Goal: Task Accomplishment & Management: Manage account settings

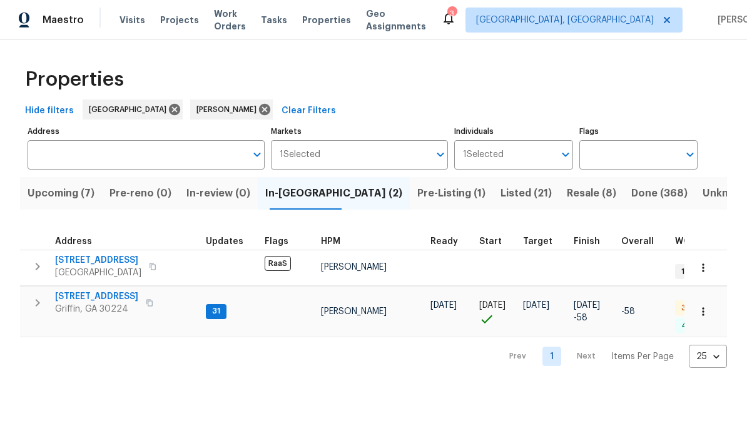
scroll to position [10, 0]
click at [93, 290] on span "[STREET_ADDRESS]" at bounding box center [96, 296] width 83 height 13
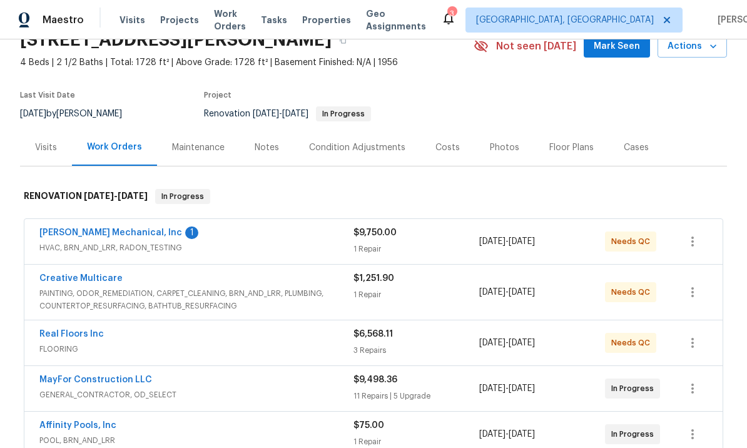
scroll to position [60, 0]
click at [92, 333] on link "Real Floors Inc" at bounding box center [71, 334] width 64 height 9
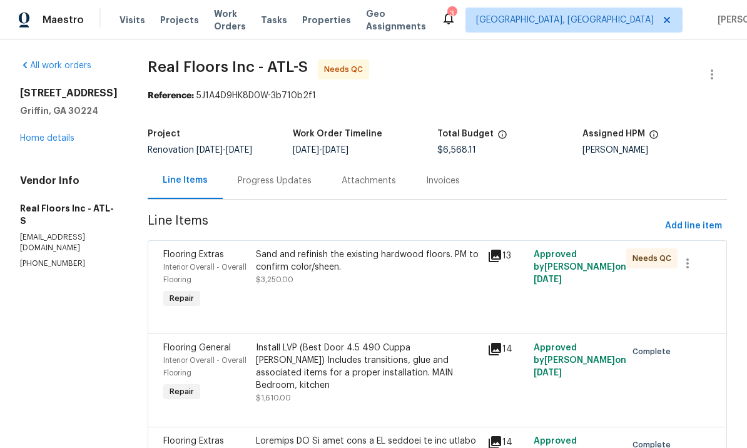
click at [357, 261] on div "Sand and refinish the existing hardwood floors. PM to confirm color/sheen." at bounding box center [368, 260] width 224 height 25
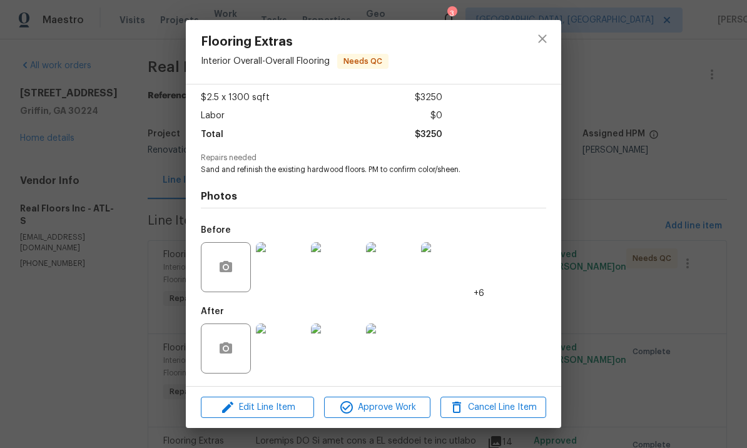
scroll to position [69, 0]
click at [372, 401] on span "Approve Work" at bounding box center [377, 408] width 98 height 16
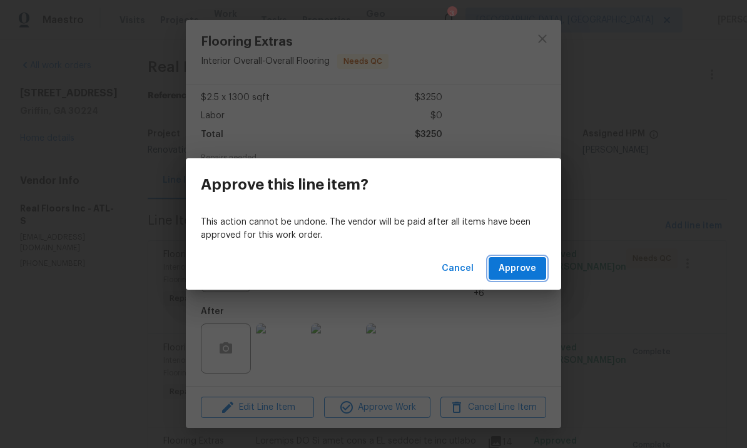
click at [513, 269] on span "Approve" at bounding box center [517, 269] width 38 height 16
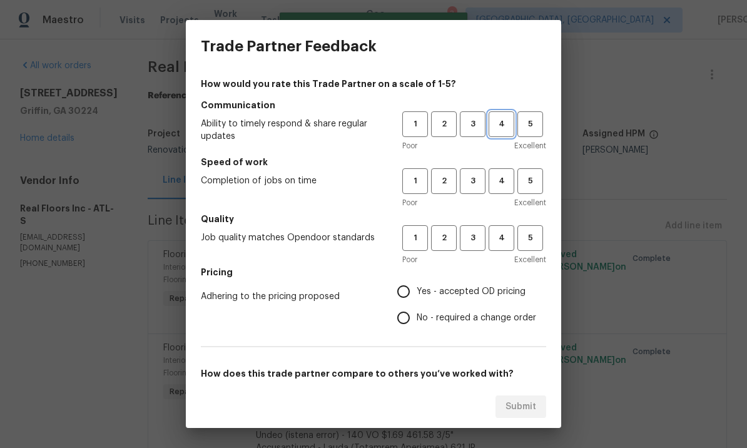
click at [504, 121] on span "4" at bounding box center [501, 124] width 23 height 14
click at [501, 133] on button "4" at bounding box center [501, 124] width 26 height 26
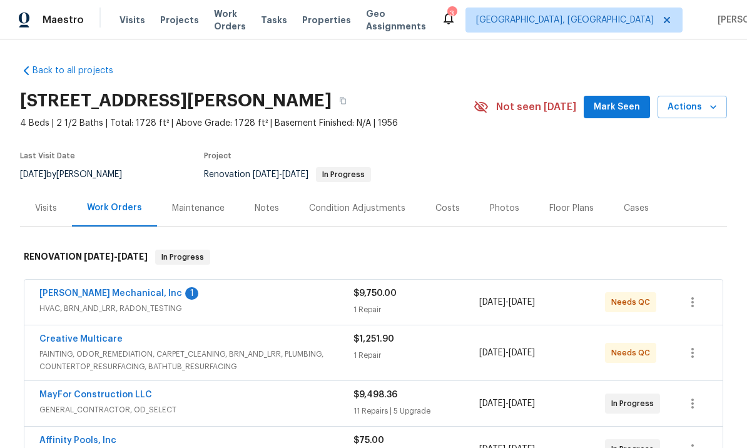
click at [118, 291] on link "JH Martin Mechanical, Inc" at bounding box center [110, 293] width 143 height 9
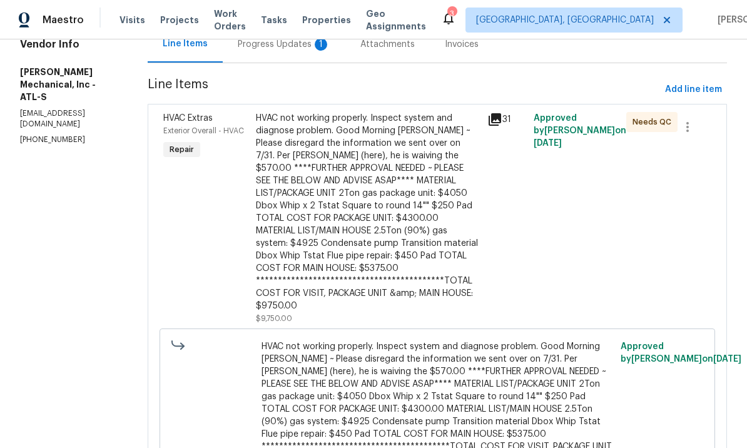
scroll to position [124, 0]
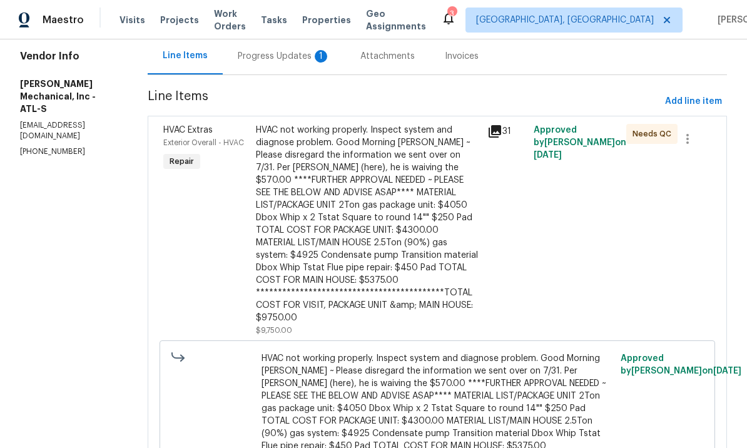
click at [388, 233] on div "**********" at bounding box center [368, 224] width 224 height 200
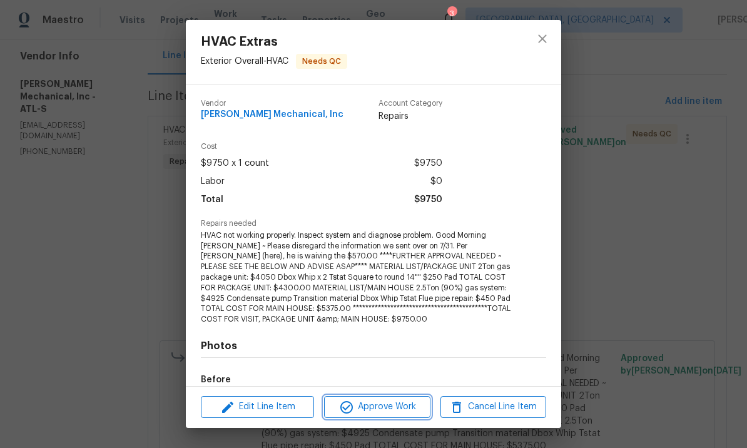
click at [391, 396] on button "Approve Work" at bounding box center [377, 407] width 106 height 22
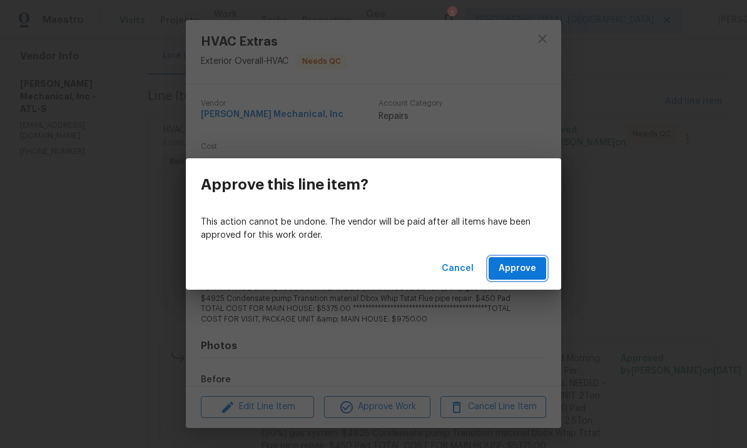
click at [520, 266] on span "Approve" at bounding box center [517, 269] width 38 height 16
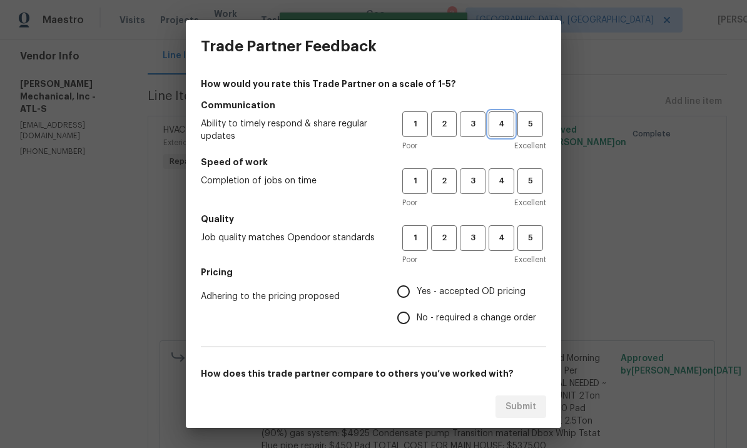
click at [503, 124] on span "4" at bounding box center [501, 124] width 23 height 14
click at [506, 168] on button "4" at bounding box center [501, 181] width 26 height 26
click at [501, 233] on span "4" at bounding box center [501, 238] width 23 height 14
click at [405, 293] on input "Yes - accepted OD pricing" at bounding box center [403, 291] width 26 height 26
radio input "true"
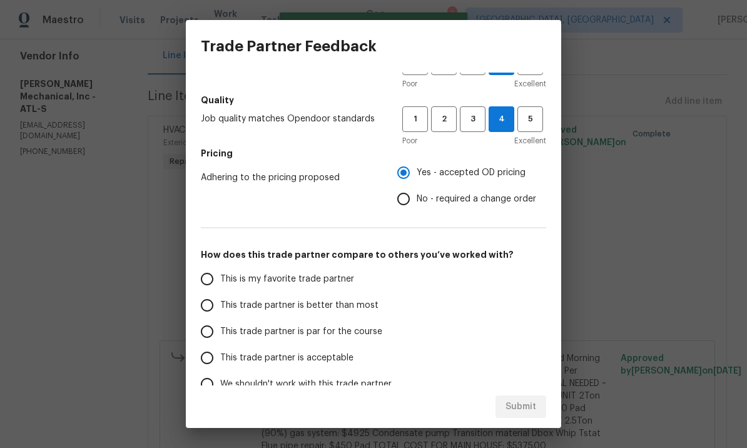
scroll to position [120, 0]
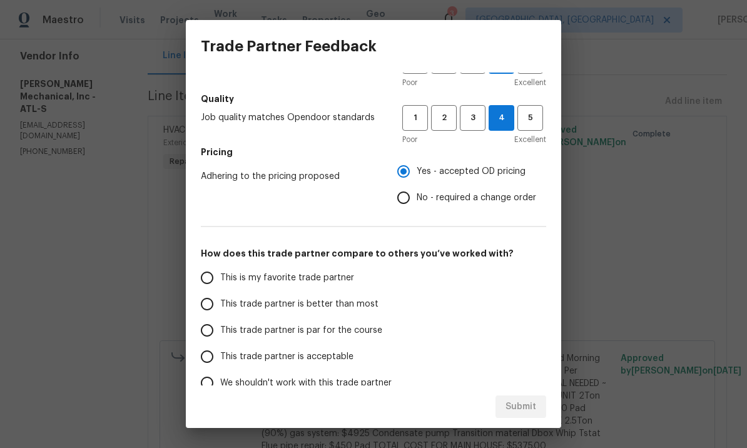
click at [216, 293] on label "This trade partner is better than most" at bounding box center [293, 304] width 198 height 26
click at [216, 293] on input "This trade partner is better than most" at bounding box center [207, 304] width 26 height 26
click at [516, 405] on span "Submit" at bounding box center [520, 407] width 31 height 16
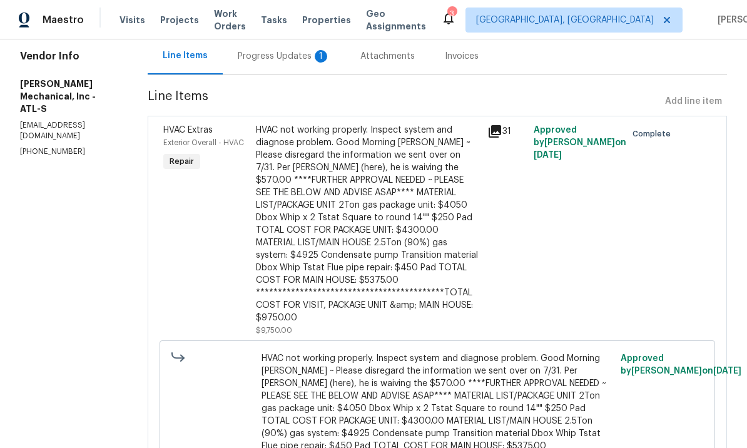
radio input "true"
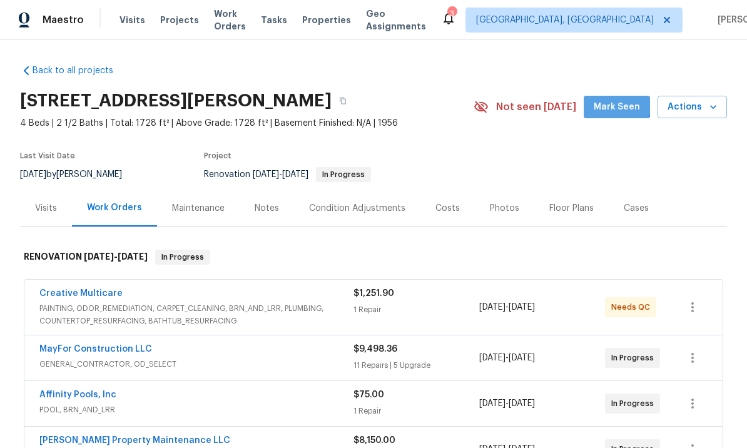
click at [612, 101] on span "Mark Seen" at bounding box center [616, 107] width 46 height 16
click at [96, 289] on link "Creative Multicare" at bounding box center [80, 293] width 83 height 9
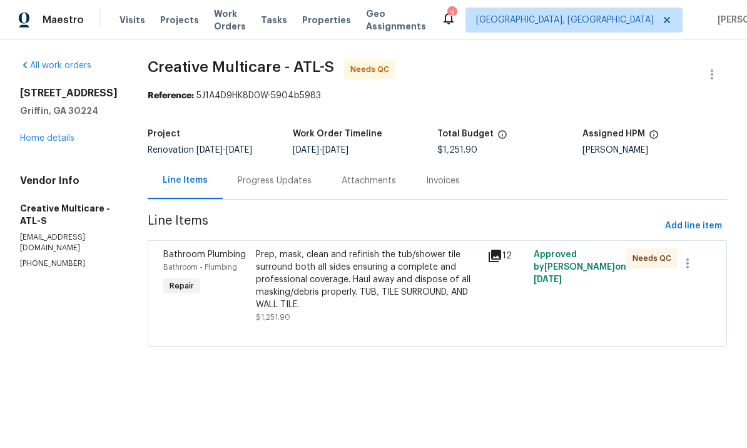
click at [371, 281] on div "Prep, mask, clean and refinish the tub/shower tile surround both all sides ensu…" at bounding box center [368, 279] width 224 height 63
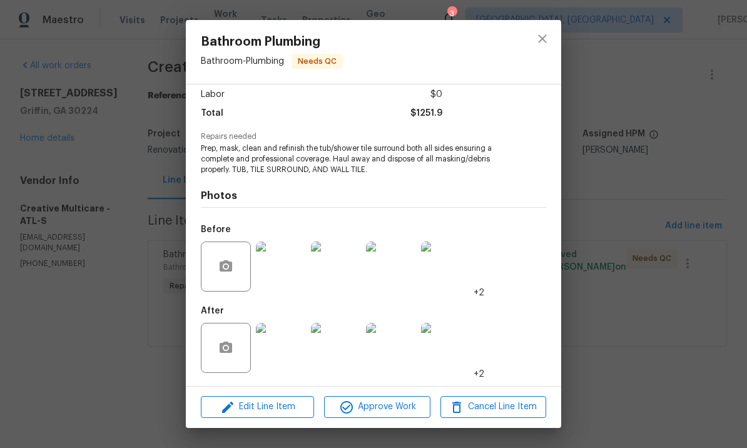
scroll to position [89, 0]
click at [552, 41] on button "close" at bounding box center [542, 39] width 30 height 30
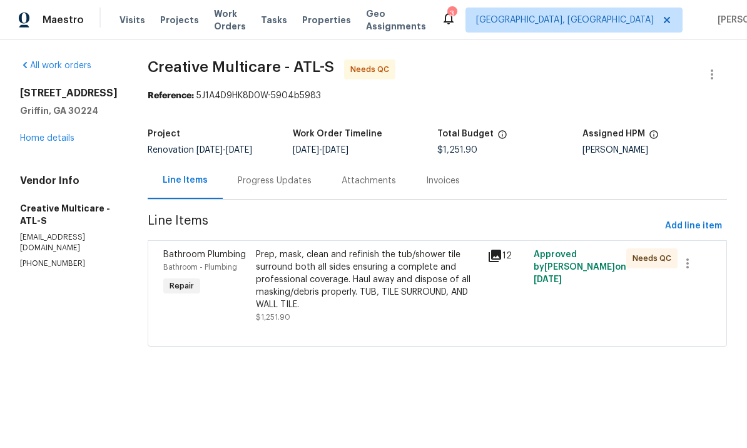
click at [311, 185] on div "Progress Updates" at bounding box center [275, 180] width 74 height 13
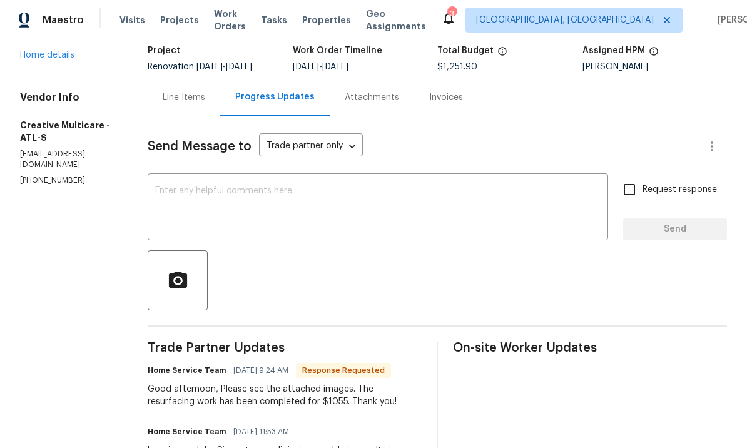
scroll to position [82, 0]
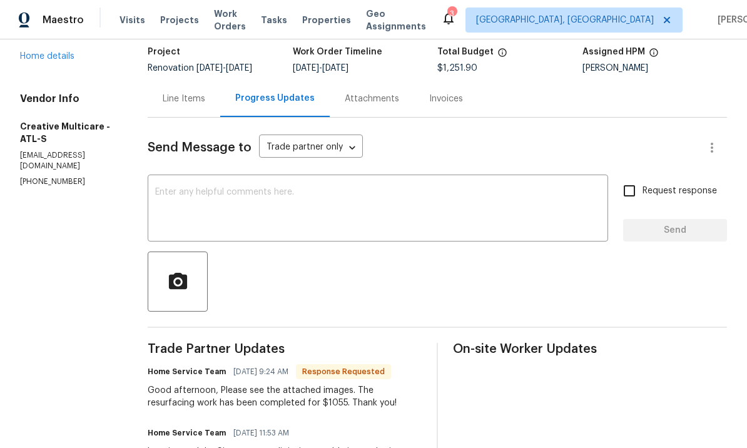
click at [205, 104] on div "Line Items" at bounding box center [184, 99] width 43 height 13
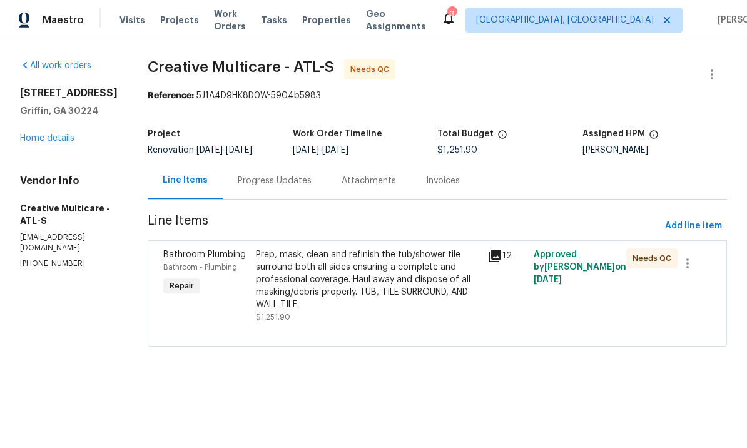
click at [343, 291] on div "Prep, mask, clean and refinish the tub/shower tile surround both all sides ensu…" at bounding box center [368, 279] width 224 height 63
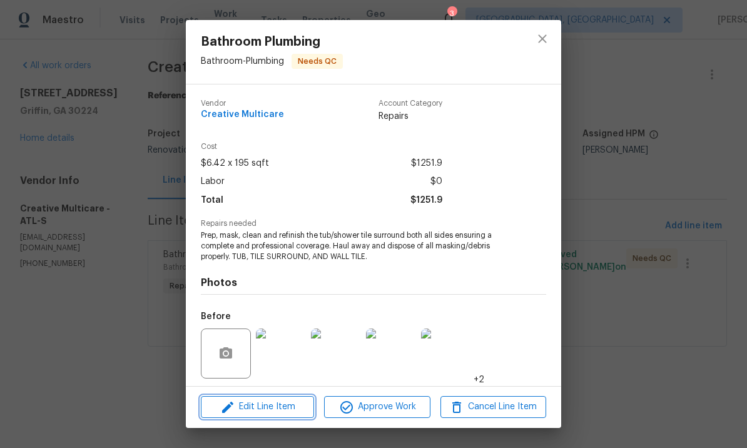
click at [269, 401] on span "Edit Line Item" at bounding box center [257, 407] width 106 height 16
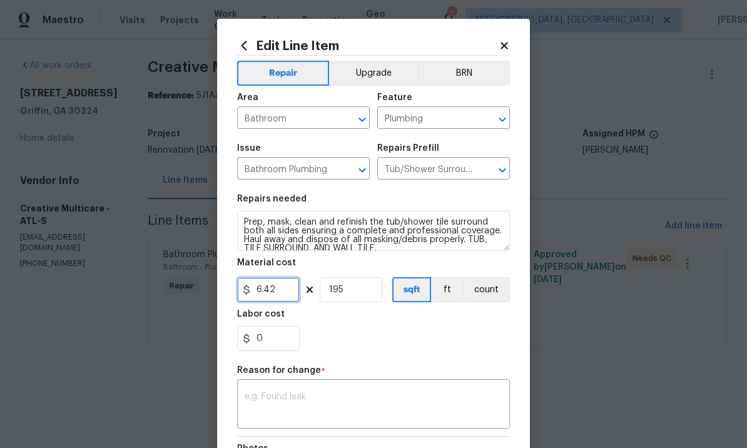
click at [279, 290] on input "6.42" at bounding box center [268, 289] width 63 height 25
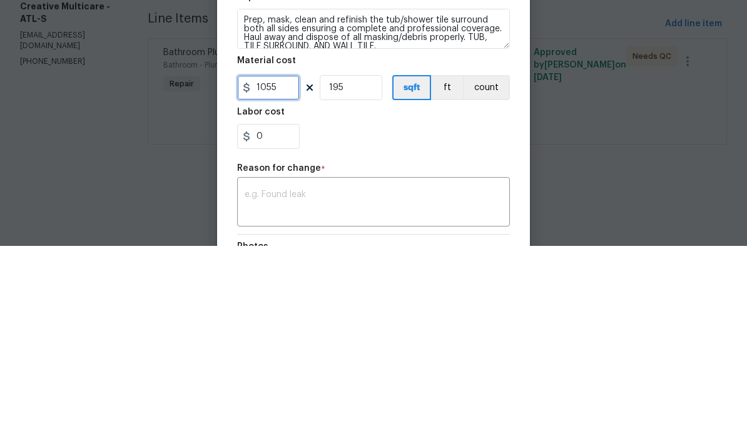
type input "1055"
click at [367, 277] on input "195" at bounding box center [350, 289] width 63 height 25
type input "1"
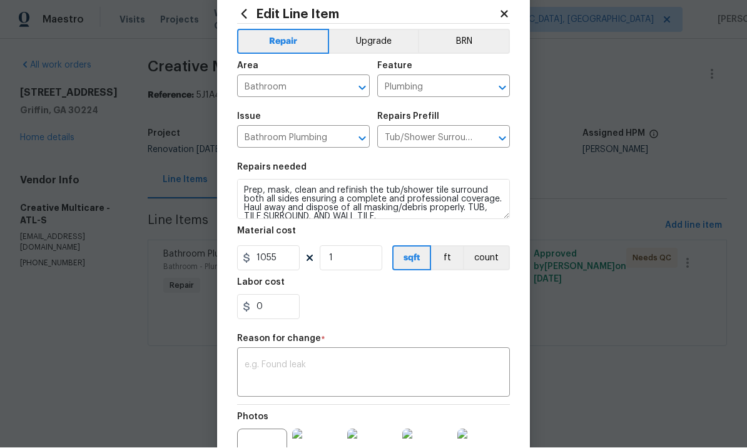
scroll to position [33, 0]
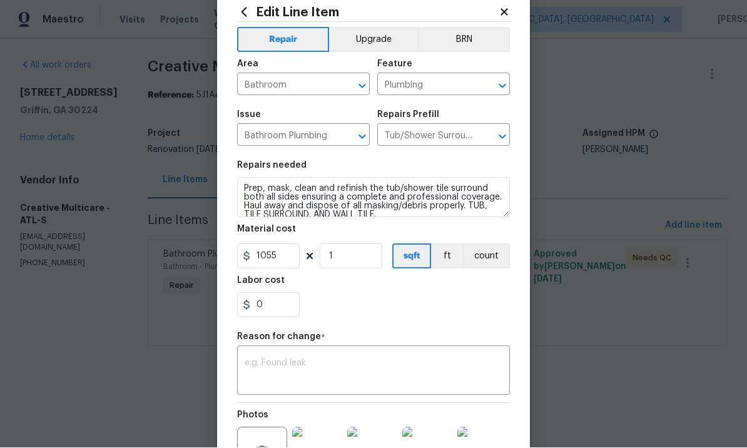
click at [323, 366] on textarea at bounding box center [373, 372] width 258 height 26
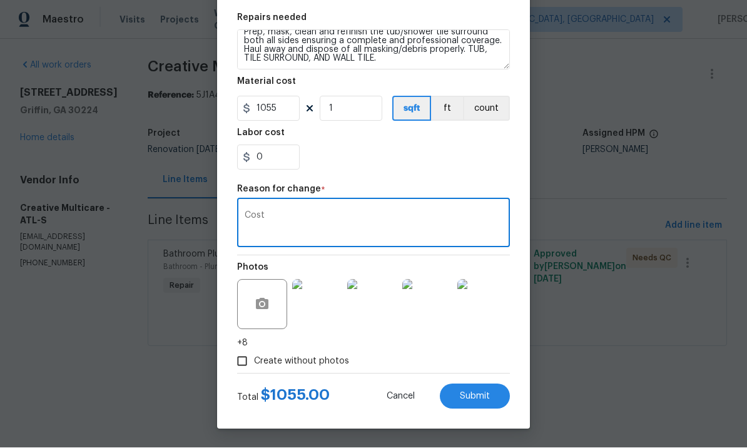
scroll to position [183, 0]
type textarea "Cost"
click at [473, 392] on span "Submit" at bounding box center [475, 396] width 30 height 9
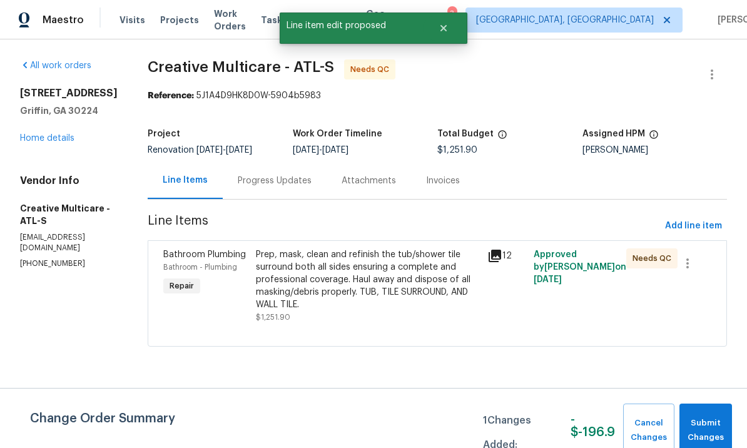
scroll to position [0, 0]
click at [699, 420] on span "Submit Changes" at bounding box center [705, 430] width 40 height 29
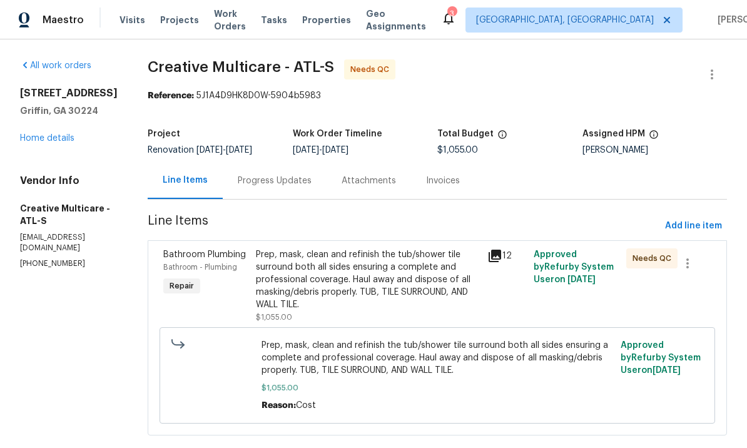
click at [390, 291] on div "Prep, mask, clean and refinish the tub/shower tile surround both all sides ensu…" at bounding box center [368, 279] width 224 height 63
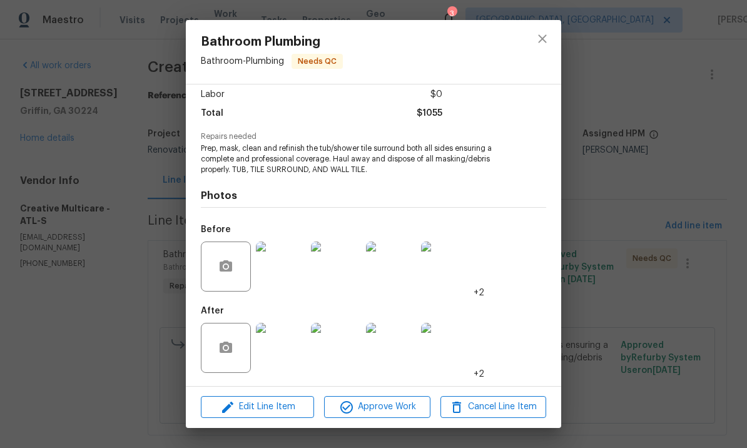
scroll to position [89, 0]
click at [283, 341] on img at bounding box center [281, 348] width 50 height 50
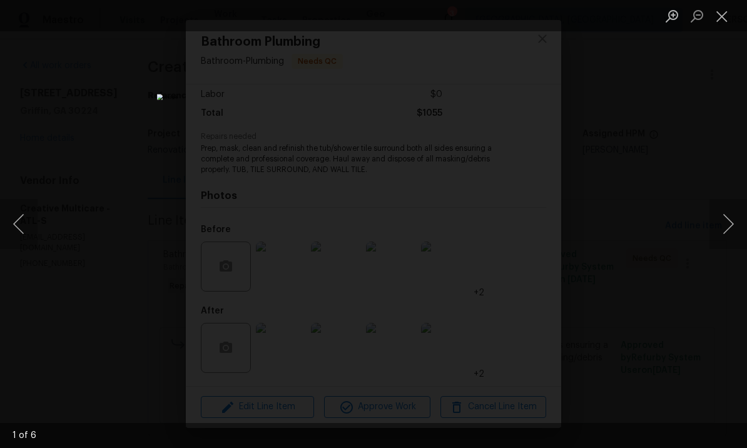
click at [727, 224] on button "Next image" at bounding box center [728, 224] width 38 height 50
click at [725, 225] on button "Next image" at bounding box center [728, 224] width 38 height 50
click at [723, 226] on button "Next image" at bounding box center [728, 224] width 38 height 50
click at [722, 227] on button "Next image" at bounding box center [728, 224] width 38 height 50
click at [720, 227] on button "Next image" at bounding box center [728, 224] width 38 height 50
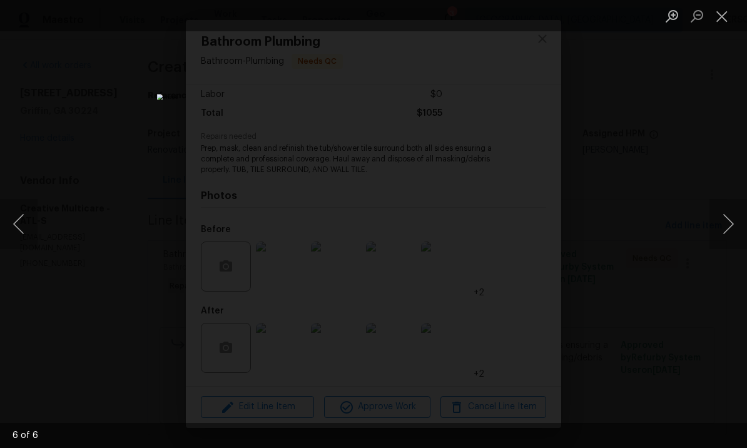
click at [720, 224] on button "Next image" at bounding box center [728, 224] width 38 height 50
click at [724, 223] on button "Next image" at bounding box center [728, 224] width 38 height 50
click at [725, 221] on button "Next image" at bounding box center [728, 224] width 38 height 50
click at [716, 226] on button "Next image" at bounding box center [728, 224] width 38 height 50
click at [728, 222] on button "Next image" at bounding box center [728, 224] width 38 height 50
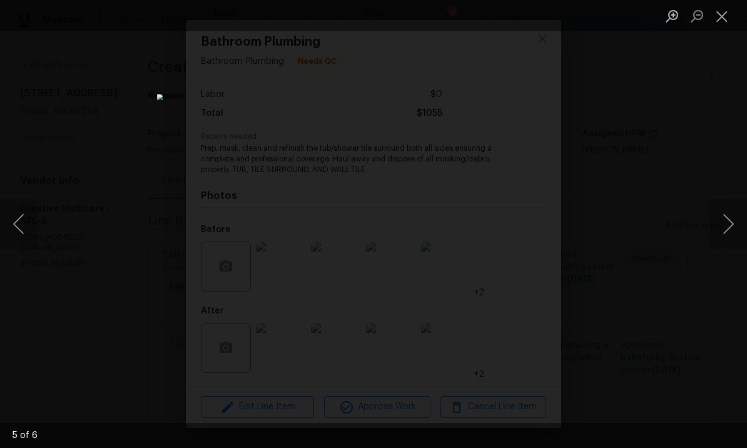
click at [727, 224] on button "Next image" at bounding box center [728, 224] width 38 height 50
click at [728, 223] on button "Next image" at bounding box center [728, 224] width 38 height 50
click at [726, 218] on button "Next image" at bounding box center [728, 224] width 38 height 50
click at [722, 2] on li "Lightbox" at bounding box center [721, 15] width 25 height 31
click at [722, 8] on button "Close lightbox" at bounding box center [721, 16] width 25 height 22
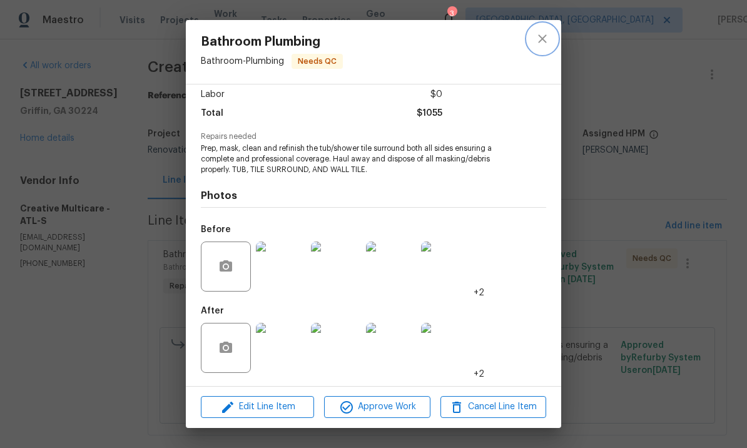
click at [547, 33] on icon "close" at bounding box center [542, 38] width 15 height 15
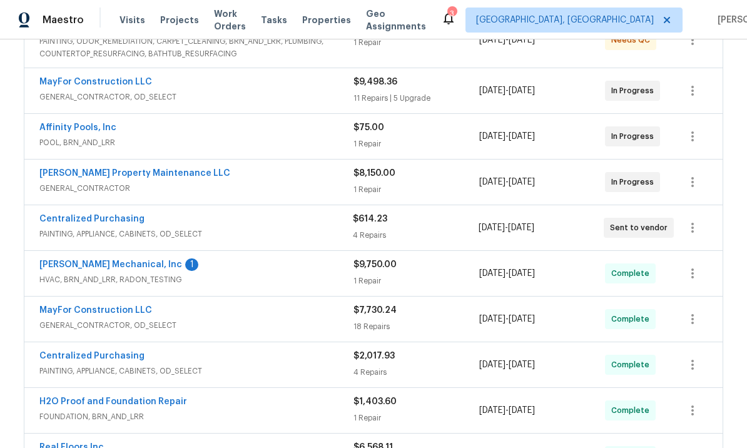
scroll to position [264, 0]
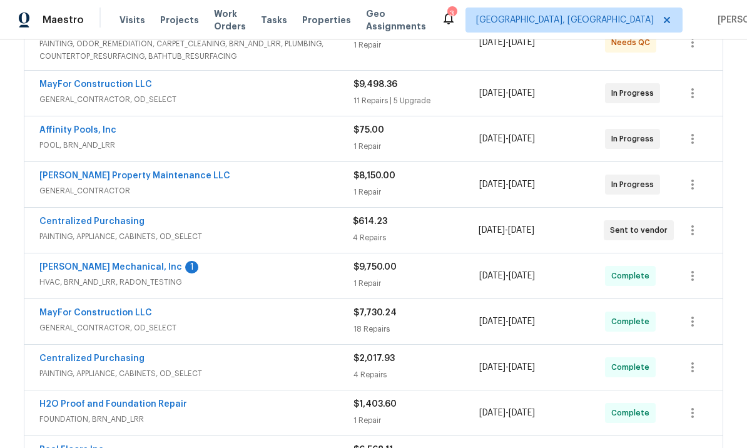
click at [112, 268] on link "JH Martin Mechanical, Inc" at bounding box center [110, 267] width 143 height 9
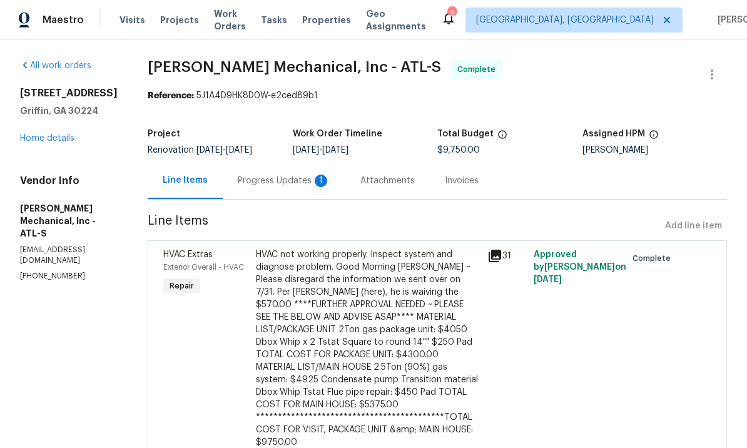
click at [324, 187] on div "Progress Updates 1" at bounding box center [284, 180] width 93 height 13
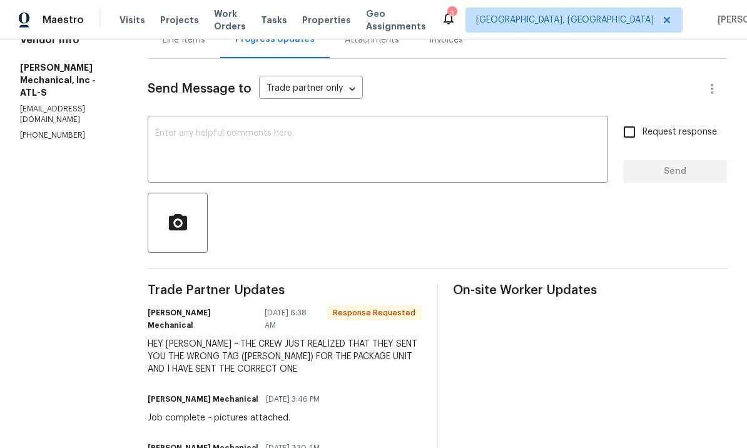
scroll to position [179, 0]
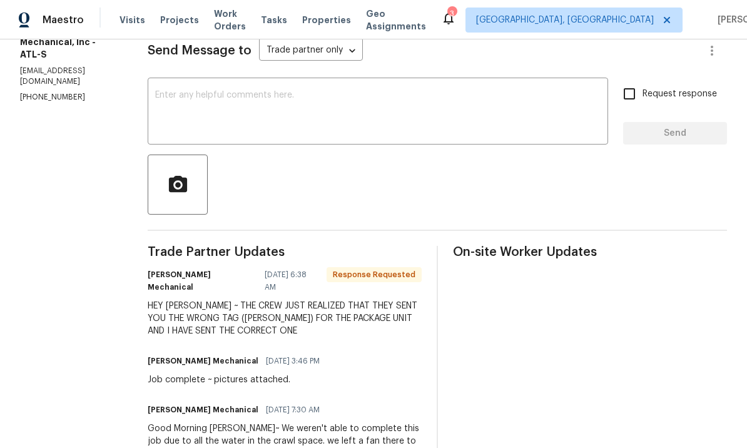
click at [246, 102] on textarea at bounding box center [377, 113] width 445 height 44
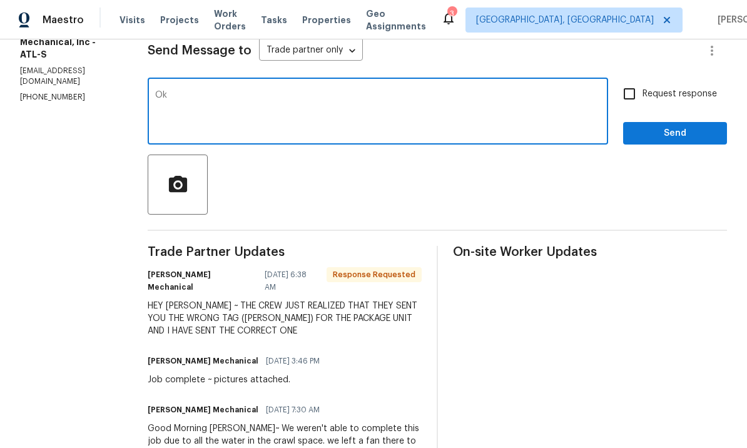
type textarea "Ok"
click at [633, 103] on input "Request response" at bounding box center [629, 94] width 26 height 26
checkbox input "true"
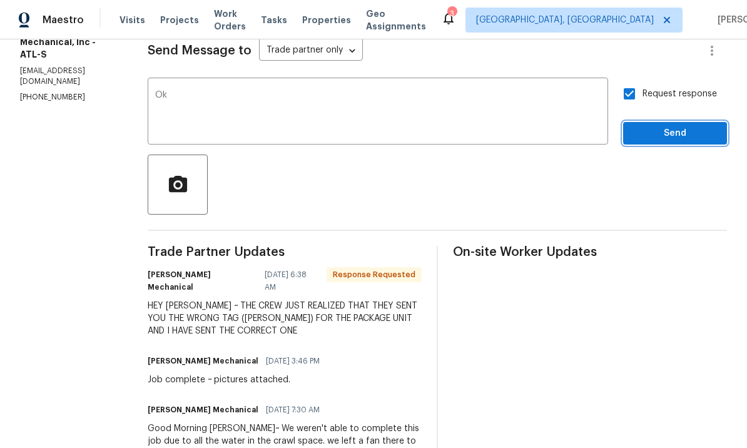
click at [666, 139] on span "Send" at bounding box center [675, 134] width 84 height 16
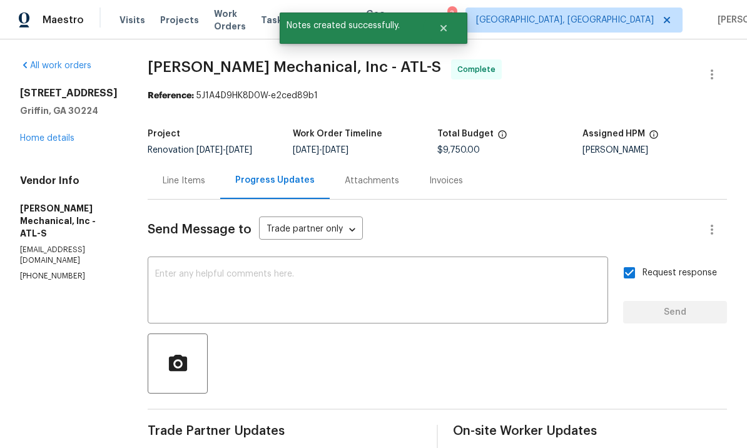
click at [201, 180] on div "Line Items" at bounding box center [184, 180] width 73 height 37
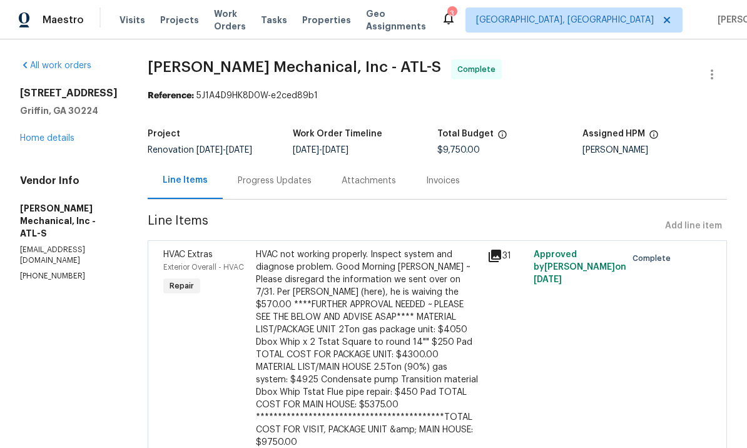
click at [196, 181] on div "Line Items" at bounding box center [185, 180] width 75 height 37
click at [390, 334] on div "**********" at bounding box center [368, 348] width 224 height 200
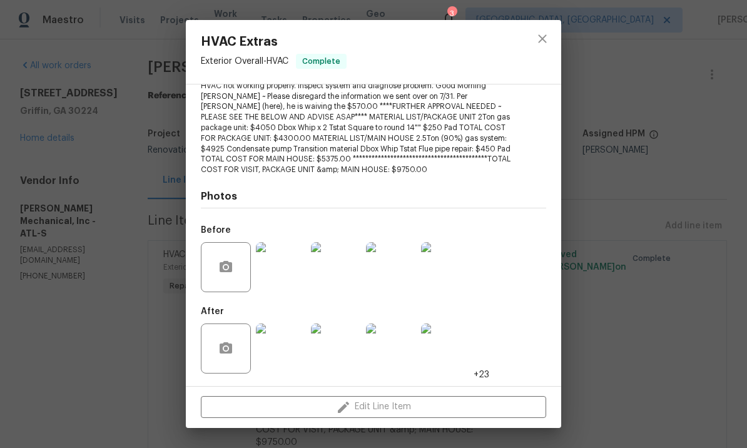
scroll to position [148, 0]
click at [277, 349] on img at bounding box center [281, 349] width 50 height 50
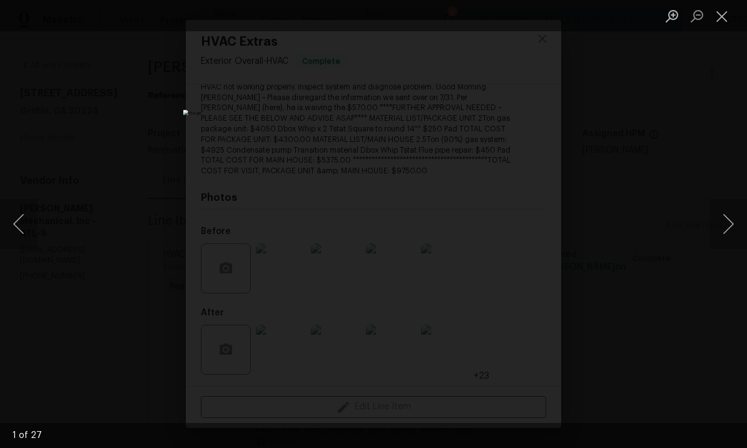
click at [728, 219] on button "Next image" at bounding box center [728, 224] width 38 height 50
click at [726, 223] on button "Next image" at bounding box center [728, 224] width 38 height 50
click at [728, 226] on button "Next image" at bounding box center [728, 224] width 38 height 50
click at [726, 223] on button "Next image" at bounding box center [728, 224] width 38 height 50
click at [727, 223] on button "Next image" at bounding box center [728, 224] width 38 height 50
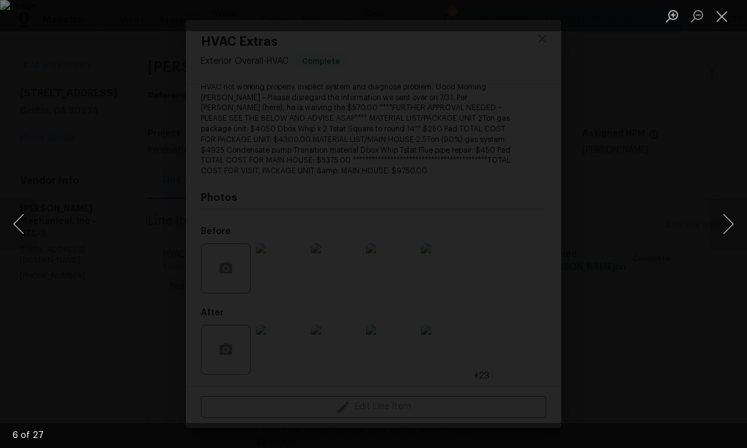
click at [730, 221] on button "Next image" at bounding box center [728, 224] width 38 height 50
click at [728, 221] on button "Next image" at bounding box center [728, 224] width 38 height 50
click at [725, 221] on button "Next image" at bounding box center [728, 224] width 38 height 50
click at [723, 223] on button "Next image" at bounding box center [728, 224] width 38 height 50
click at [730, 211] on button "Next image" at bounding box center [728, 224] width 38 height 50
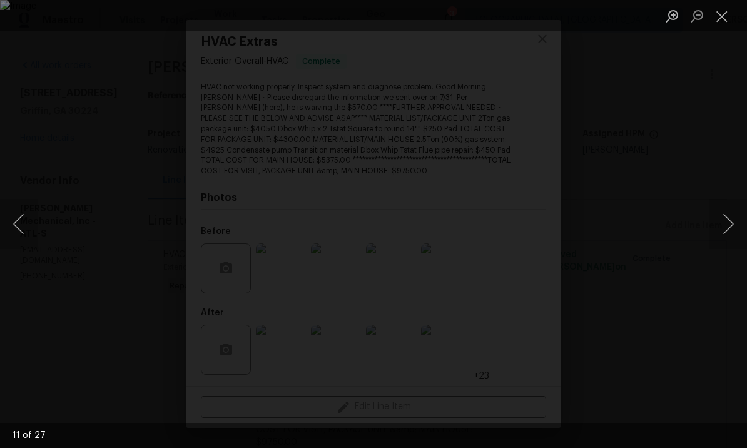
click at [731, 224] on button "Next image" at bounding box center [728, 224] width 38 height 50
click at [724, 221] on button "Next image" at bounding box center [728, 224] width 38 height 50
click at [727, 216] on button "Next image" at bounding box center [728, 224] width 38 height 50
click at [729, 211] on button "Next image" at bounding box center [728, 224] width 38 height 50
click at [730, 208] on button "Next image" at bounding box center [728, 224] width 38 height 50
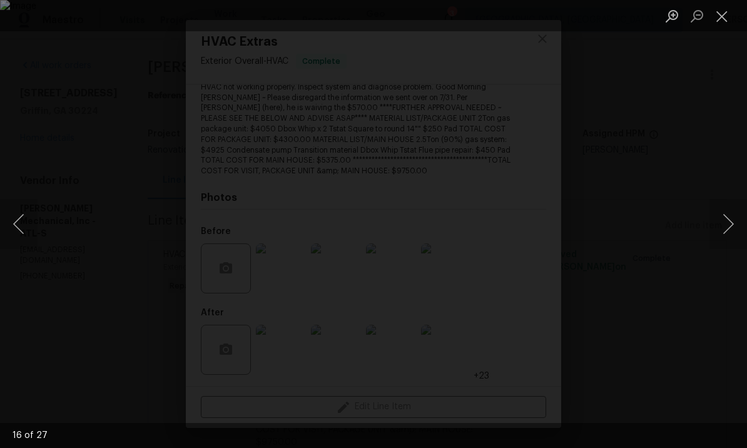
click at [731, 205] on button "Next image" at bounding box center [728, 224] width 38 height 50
click at [725, 224] on button "Next image" at bounding box center [728, 224] width 38 height 50
click at [728, 9] on button "Close lightbox" at bounding box center [721, 16] width 25 height 22
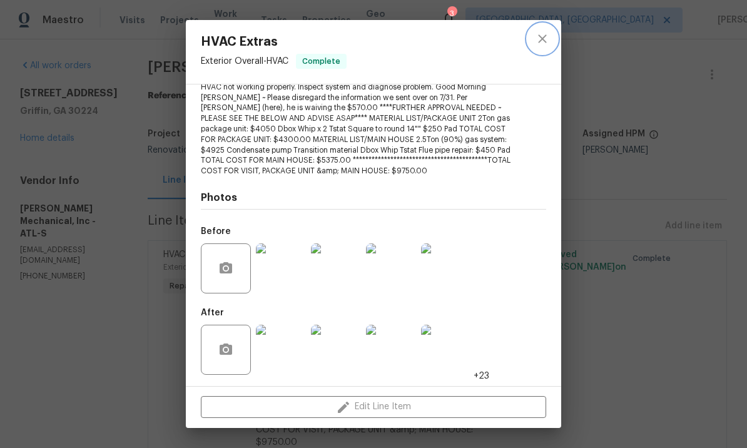
click at [536, 41] on icon "close" at bounding box center [542, 38] width 15 height 15
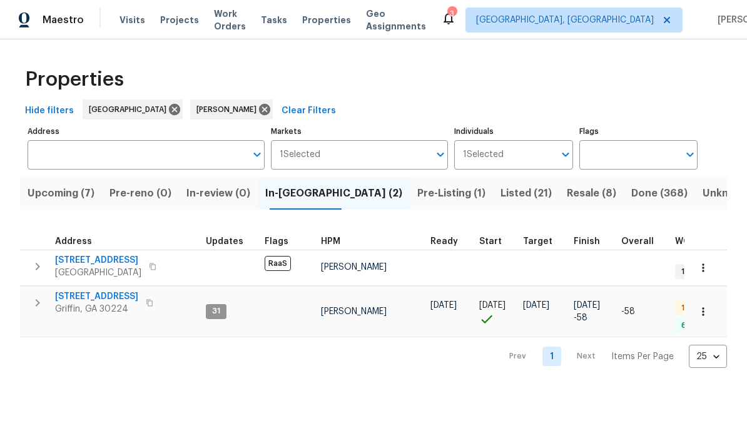
click at [77, 299] on span "[STREET_ADDRESS]" at bounding box center [96, 296] width 83 height 13
click at [82, 189] on span "Upcoming (7)" at bounding box center [61, 193] width 67 height 18
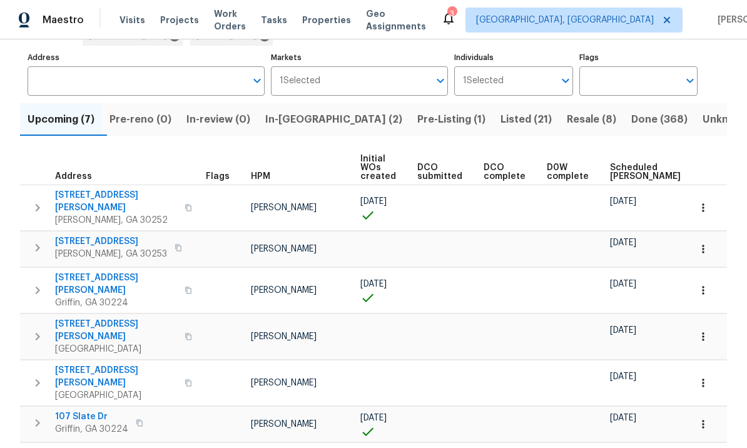
scroll to position [73, 0]
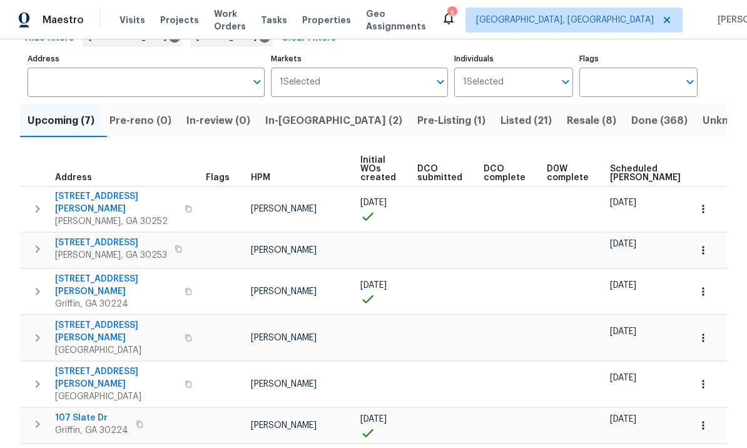
click at [149, 114] on span "Pre-reno (0)" at bounding box center [140, 121] width 62 height 18
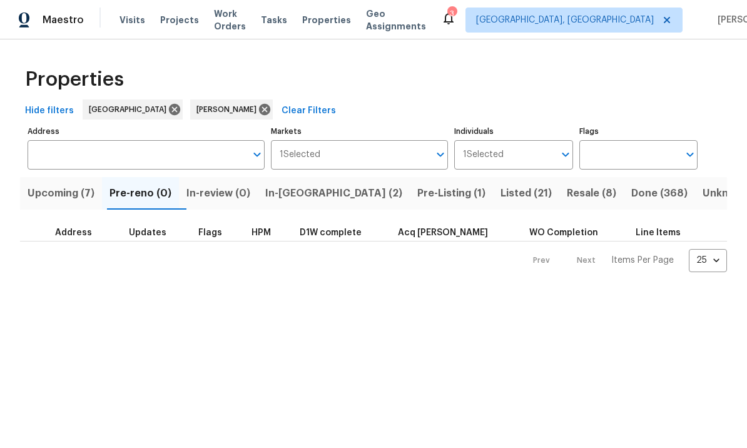
click at [235, 184] on button "In-review (0)" at bounding box center [218, 193] width 79 height 33
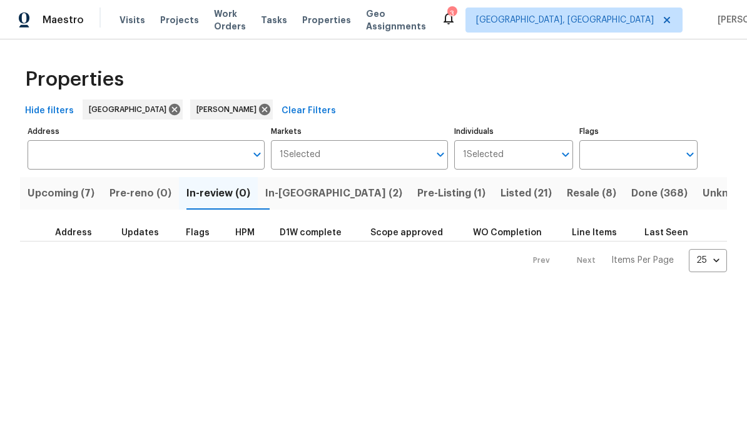
click at [148, 189] on span "Pre-reno (0)" at bounding box center [140, 193] width 62 height 18
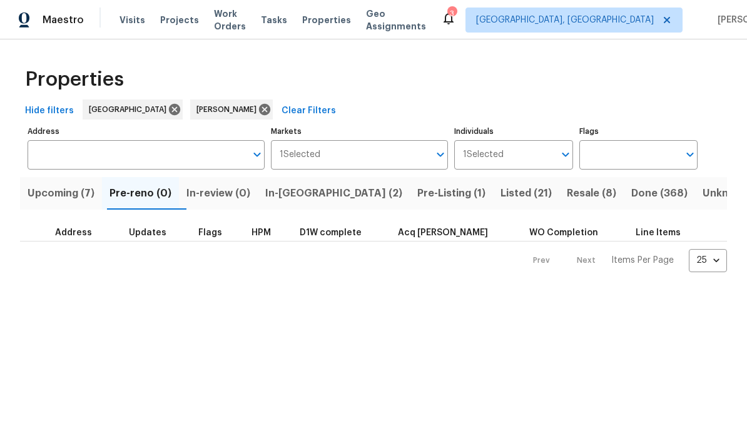
click at [319, 191] on span "In-[GEOGRAPHIC_DATA] (2)" at bounding box center [333, 193] width 137 height 18
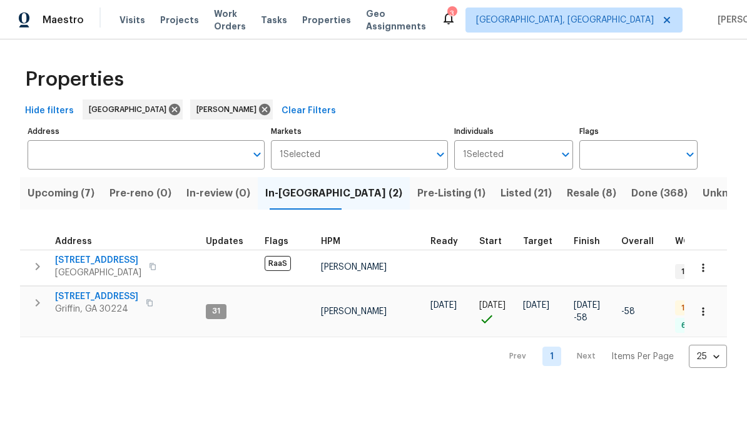
click at [69, 193] on span "Upcoming (7)" at bounding box center [61, 193] width 67 height 18
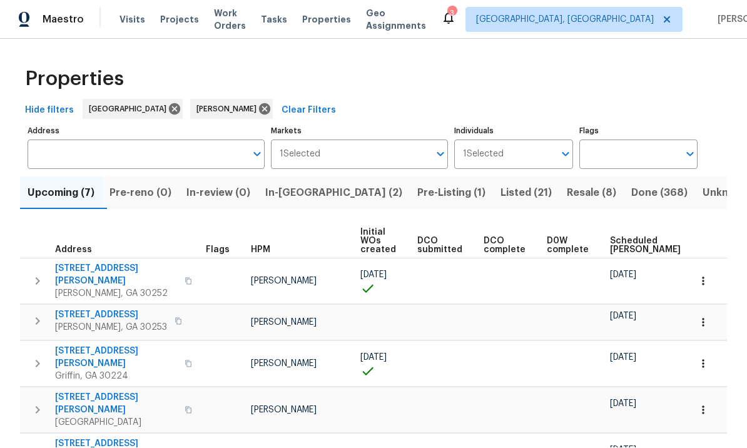
click at [129, 177] on button "Pre-reno (0)" at bounding box center [140, 193] width 77 height 33
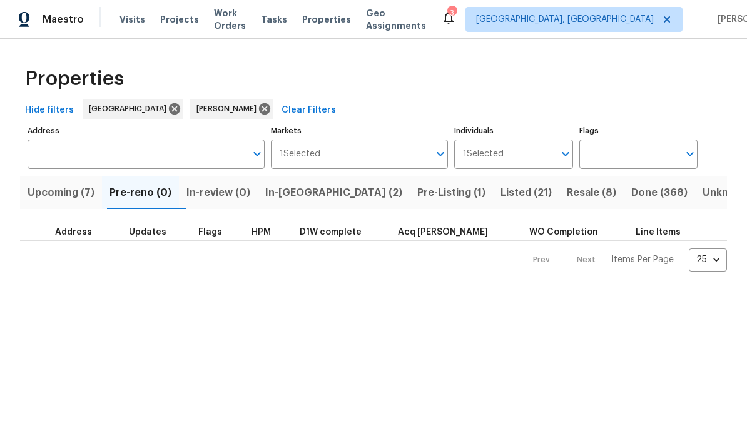
click at [89, 203] on button "Upcoming (7)" at bounding box center [61, 193] width 82 height 33
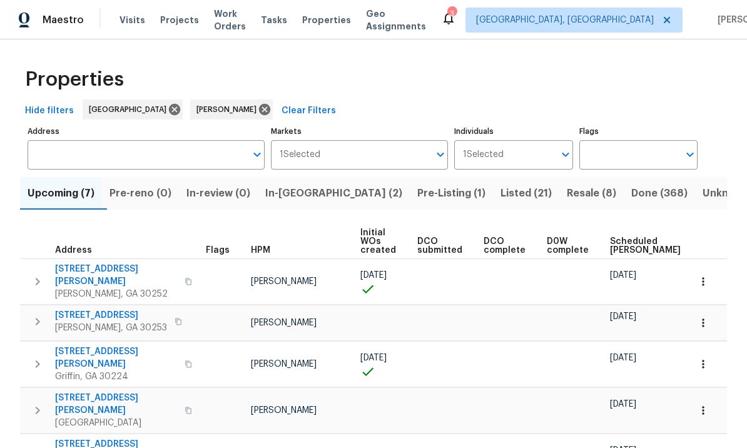
click at [702, 269] on button "button" at bounding box center [703, 282] width 28 height 28
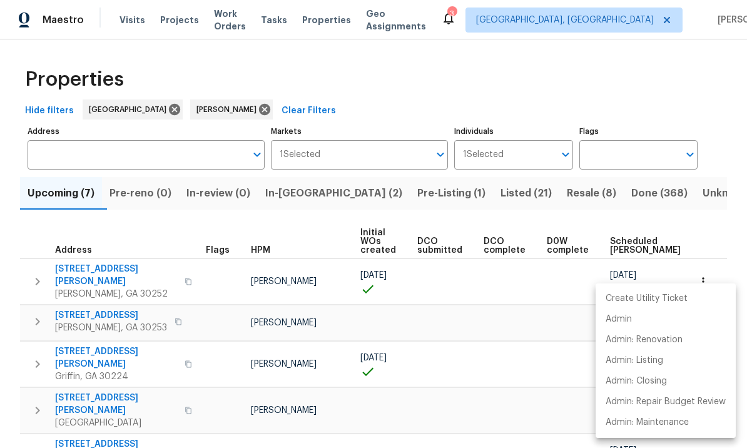
click at [684, 226] on div at bounding box center [373, 224] width 747 height 448
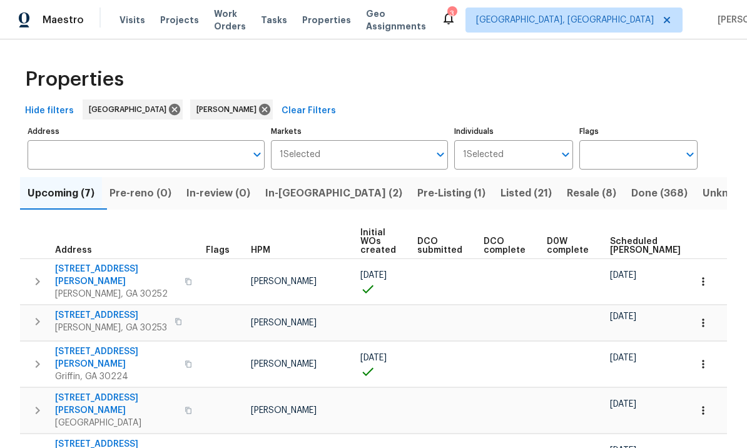
click at [699, 276] on icon "button" at bounding box center [702, 281] width 13 height 13
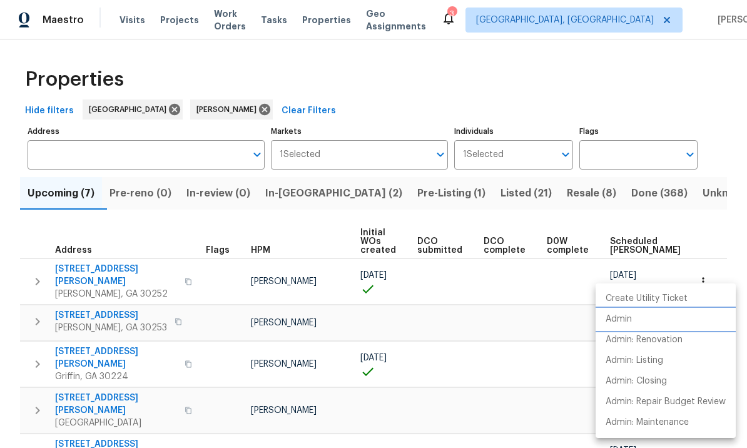
click at [636, 317] on li "Admin" at bounding box center [665, 319] width 140 height 21
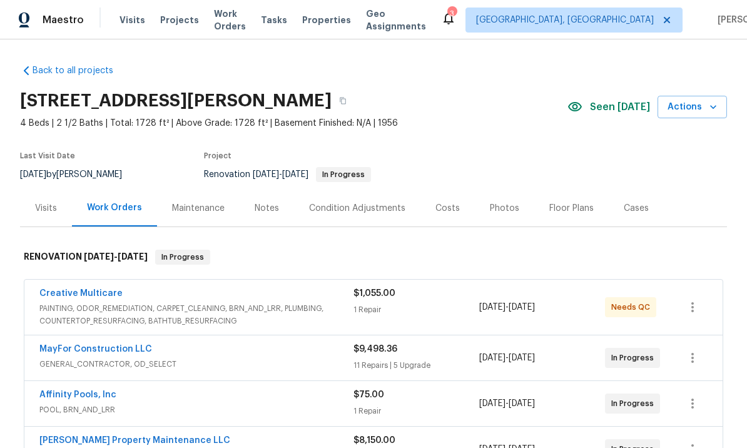
click at [259, 204] on div "Notes" at bounding box center [266, 208] width 24 height 13
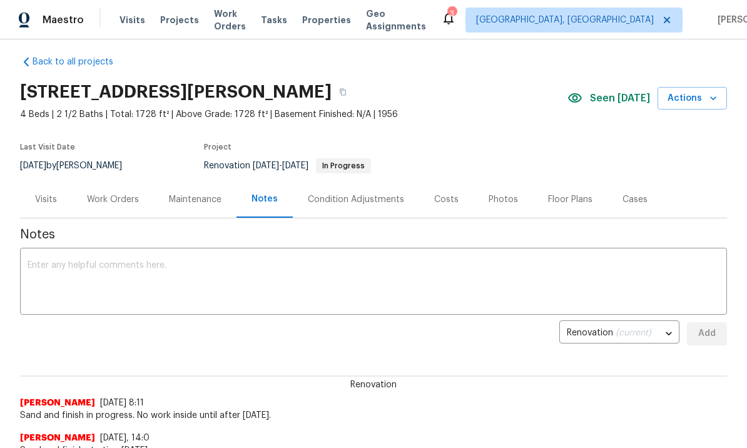
scroll to position [7, 0]
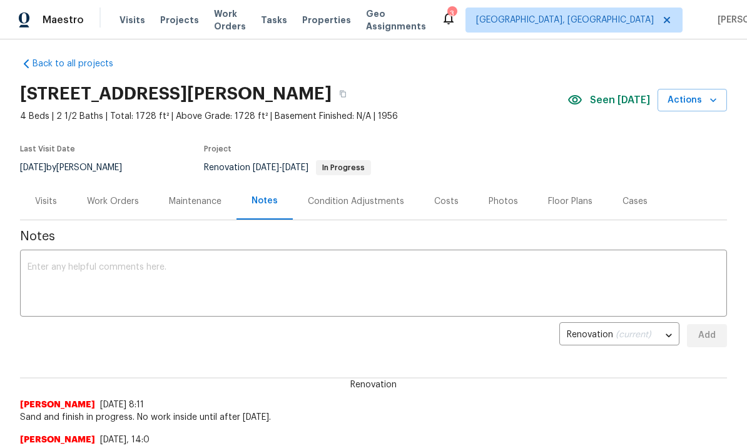
click at [168, 274] on textarea at bounding box center [373, 285] width 691 height 44
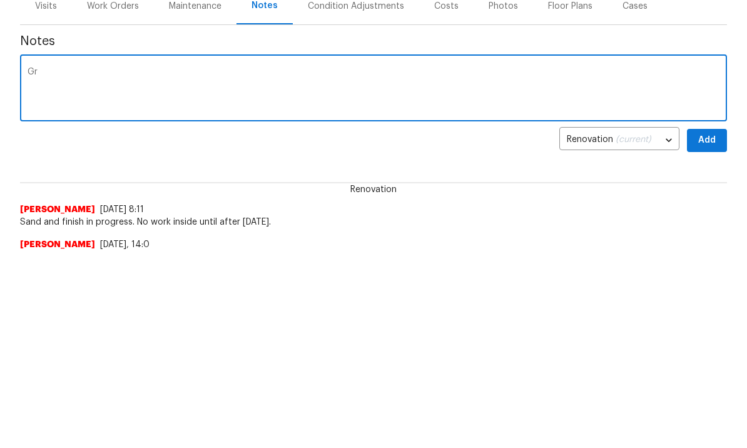
type textarea "G"
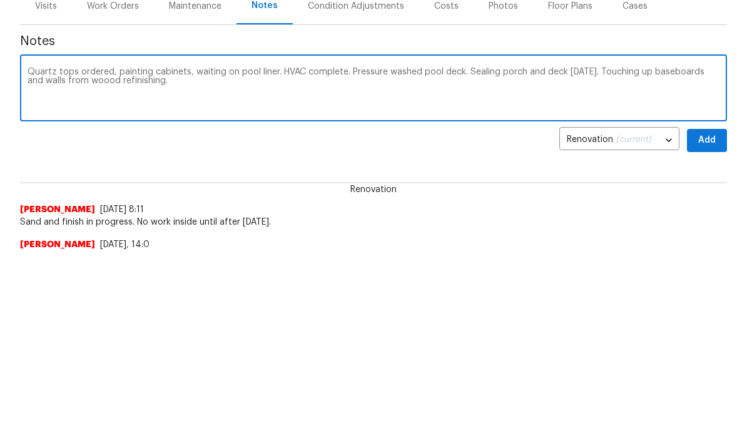
type textarea "Quartz tops ordered, painting cabinets, waiting on pool liner. HVAC complete. P…"
click at [720, 324] on button "Add" at bounding box center [706, 335] width 40 height 23
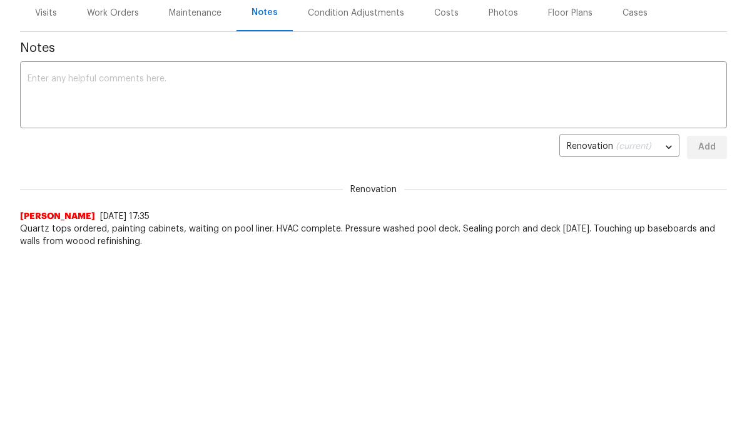
scroll to position [0, 0]
click at [141, 99] on textarea at bounding box center [373, 96] width 691 height 44
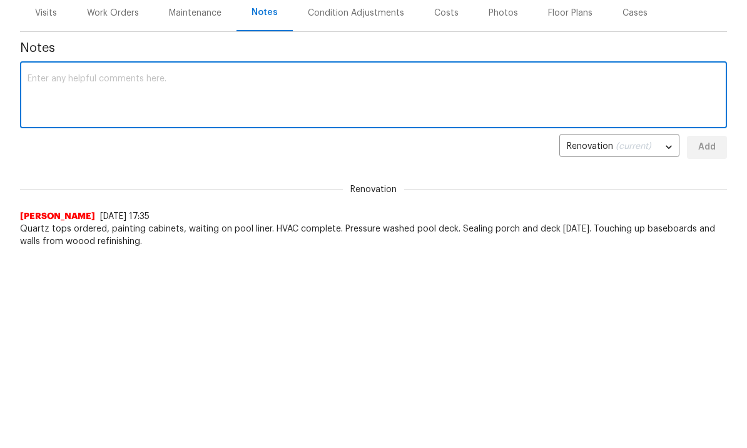
scroll to position [194, 0]
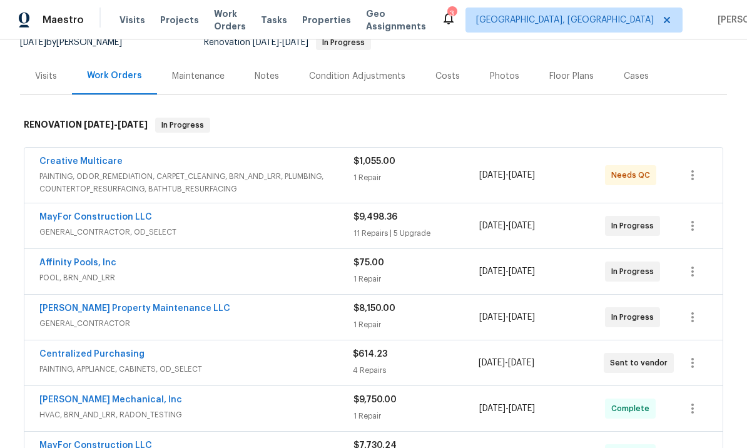
scroll to position [136, 0]
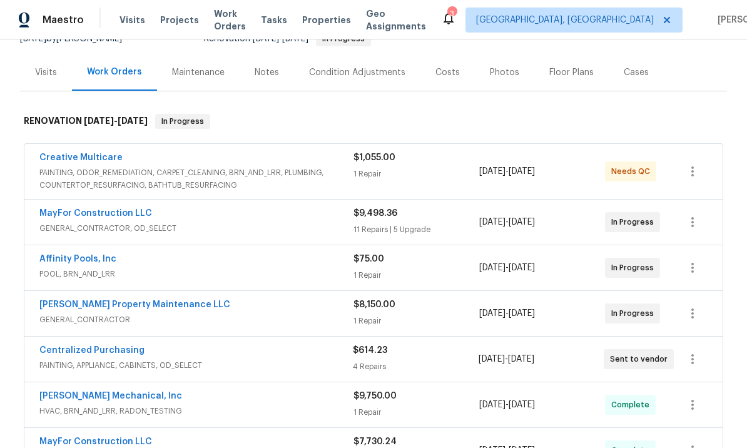
click at [96, 258] on link "Affinity Pools, Inc" at bounding box center [77, 258] width 77 height 9
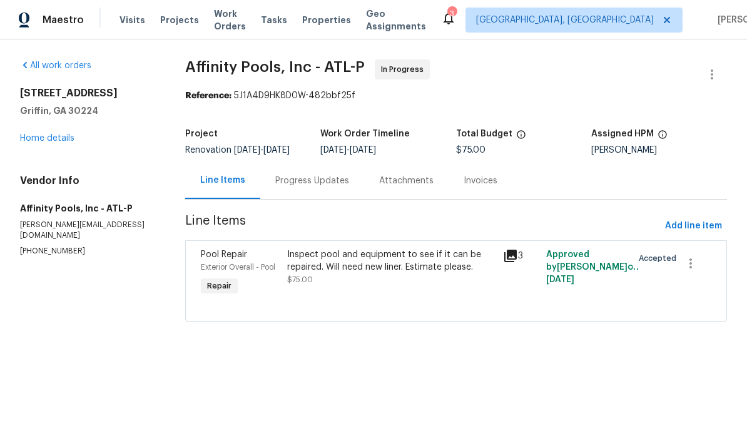
click at [314, 187] on div "Progress Updates" at bounding box center [312, 180] width 74 height 13
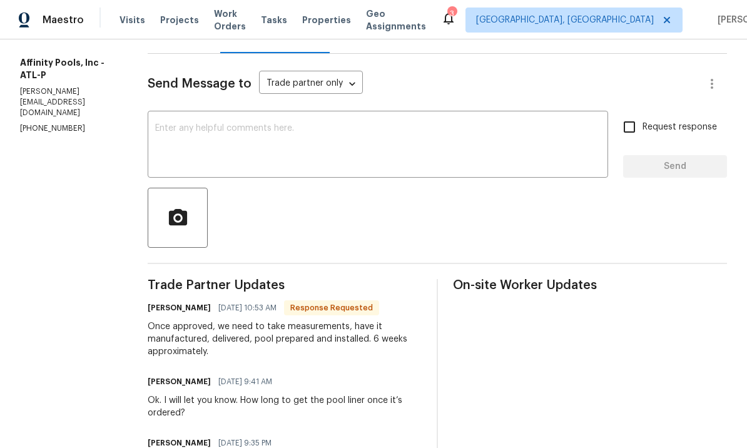
scroll to position [178, 0]
